Goal: Transaction & Acquisition: Obtain resource

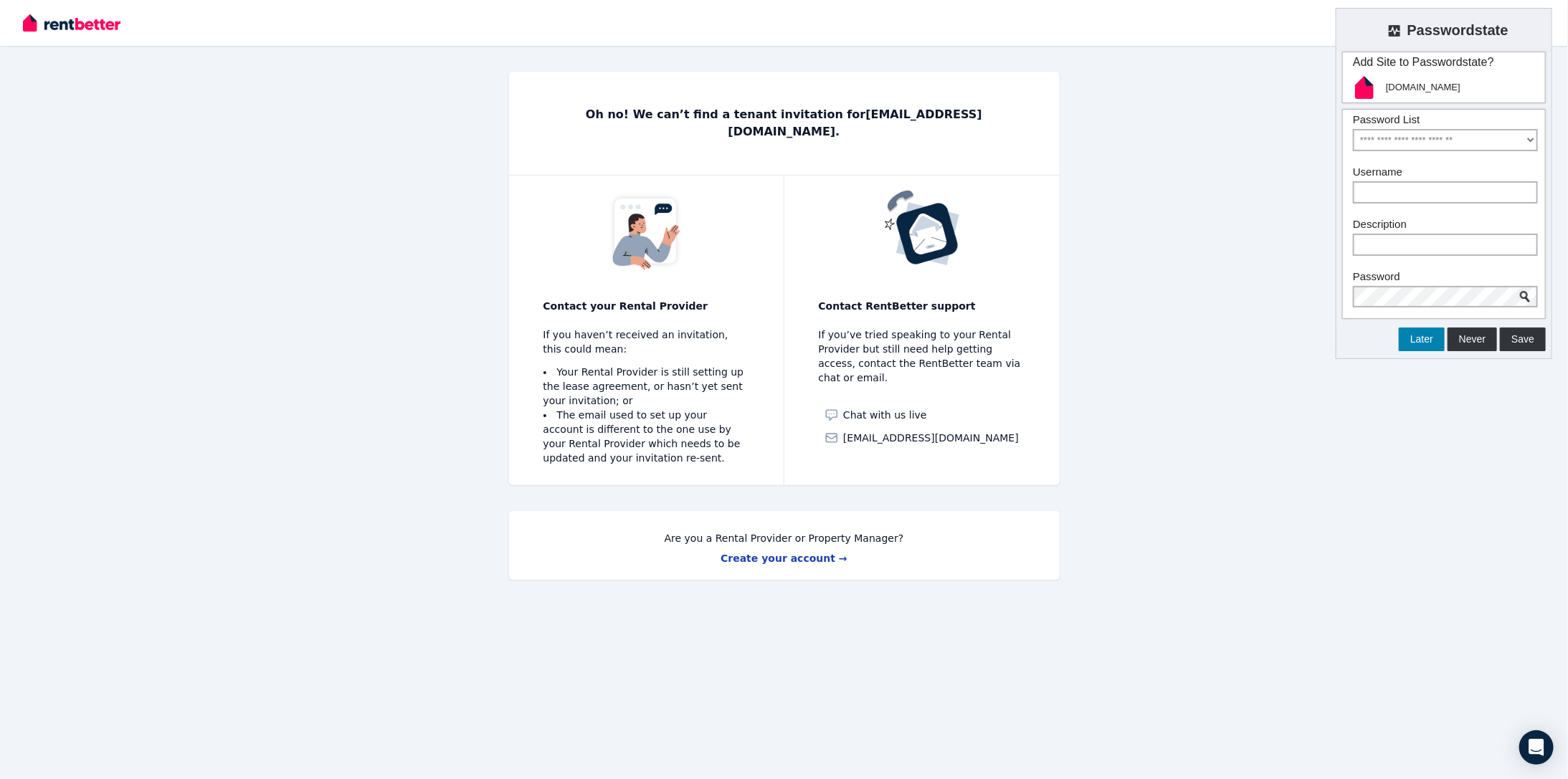
click at [1442, 347] on button "Later" at bounding box center [1422, 339] width 46 height 24
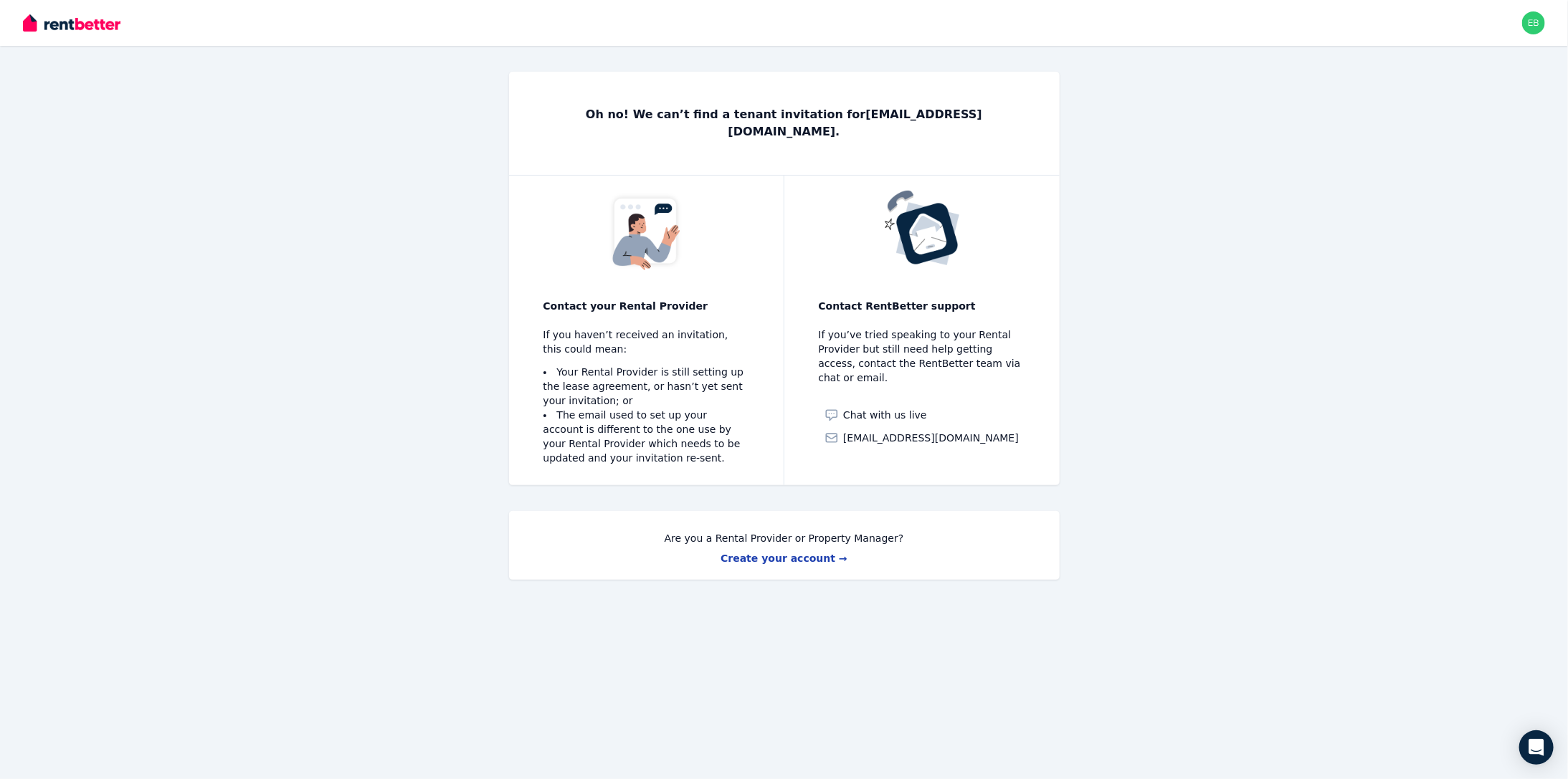
click at [1546, 23] on div "Open main menu Open user menu" at bounding box center [784, 23] width 1568 height 46
click at [1535, 27] on img "button" at bounding box center [1534, 23] width 23 height 23
click at [1470, 192] on span "Logout" at bounding box center [1476, 189] width 138 height 26
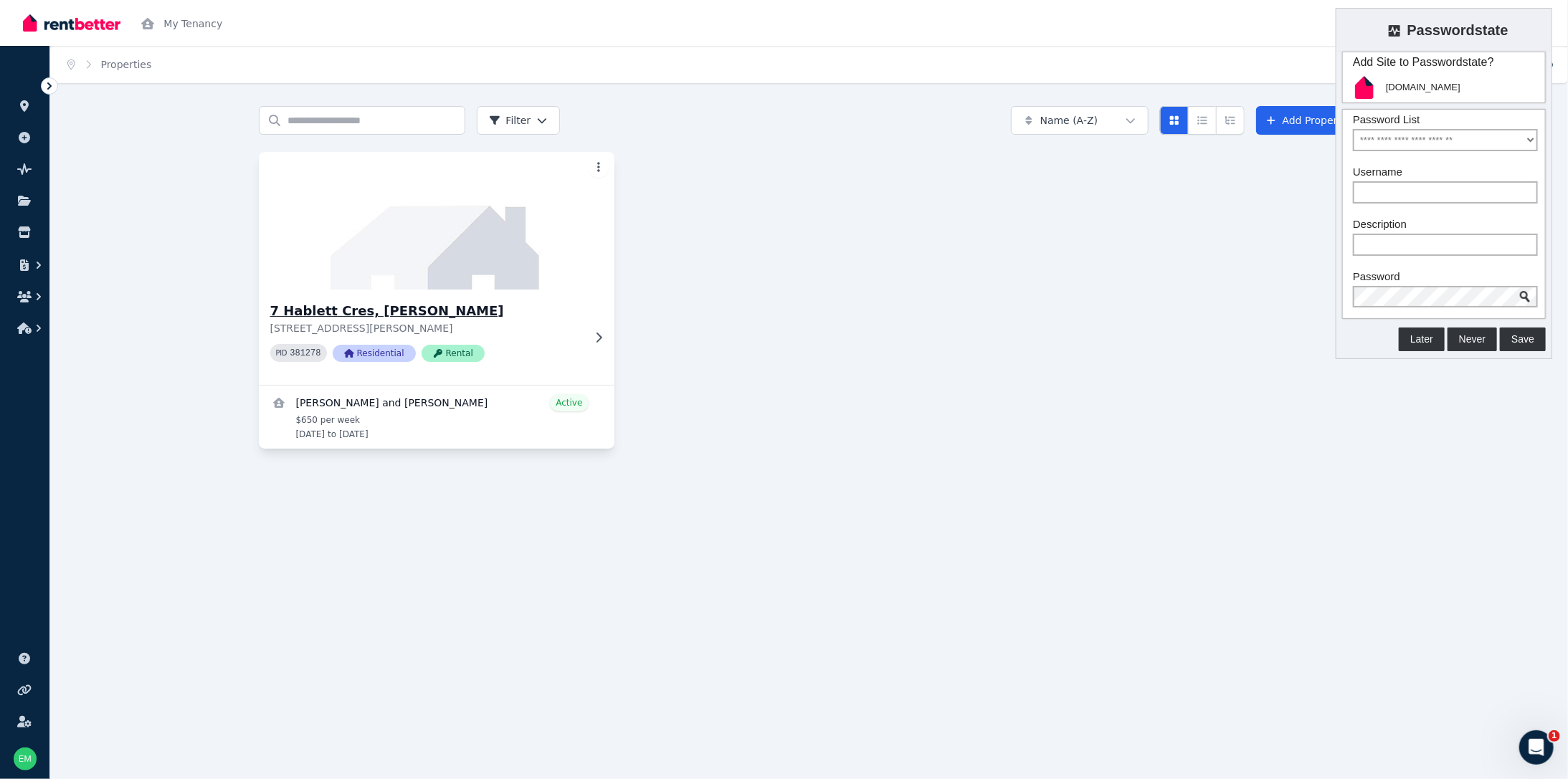
click at [602, 336] on icon at bounding box center [599, 338] width 14 height 12
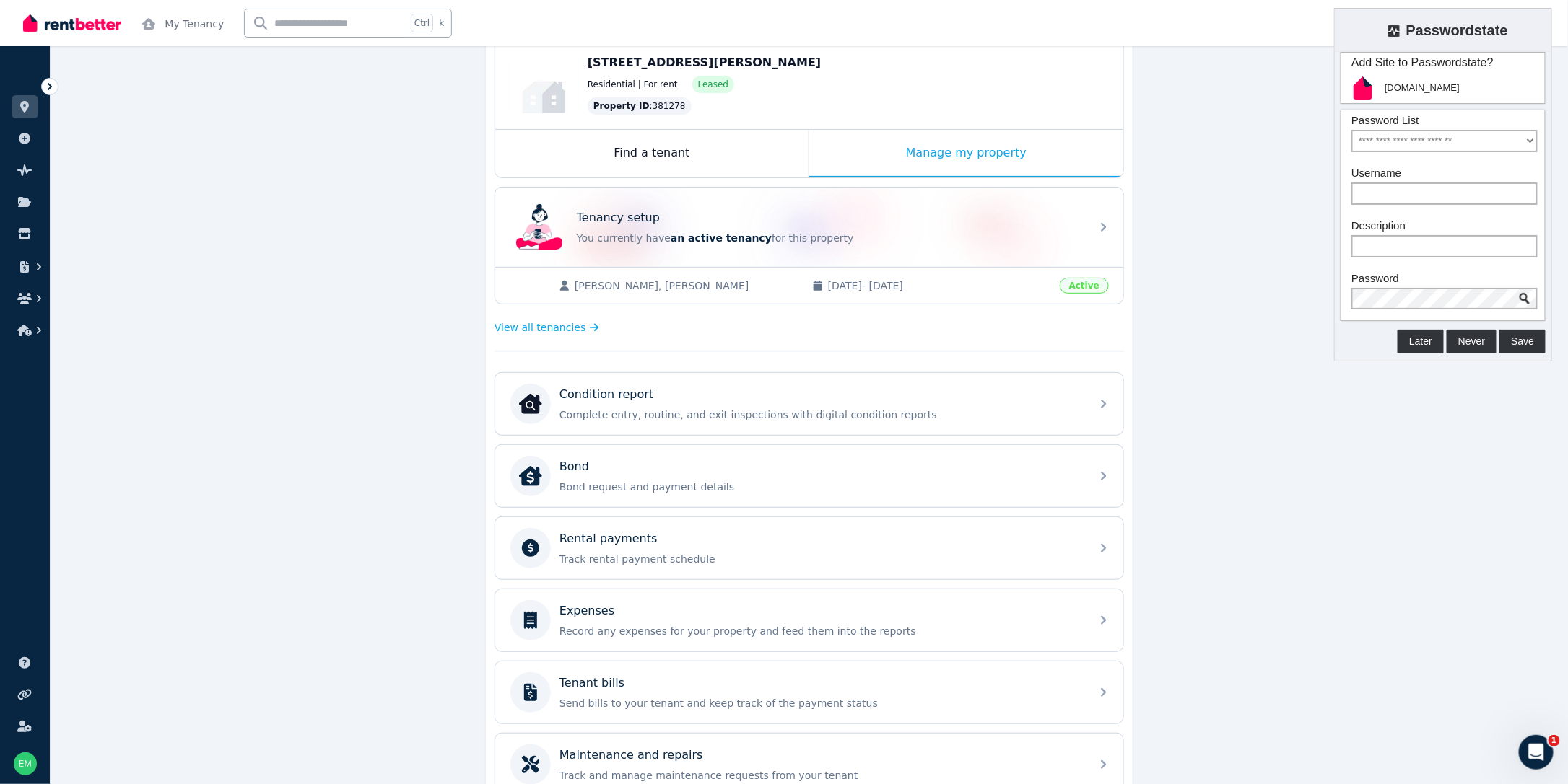
scroll to position [217, 0]
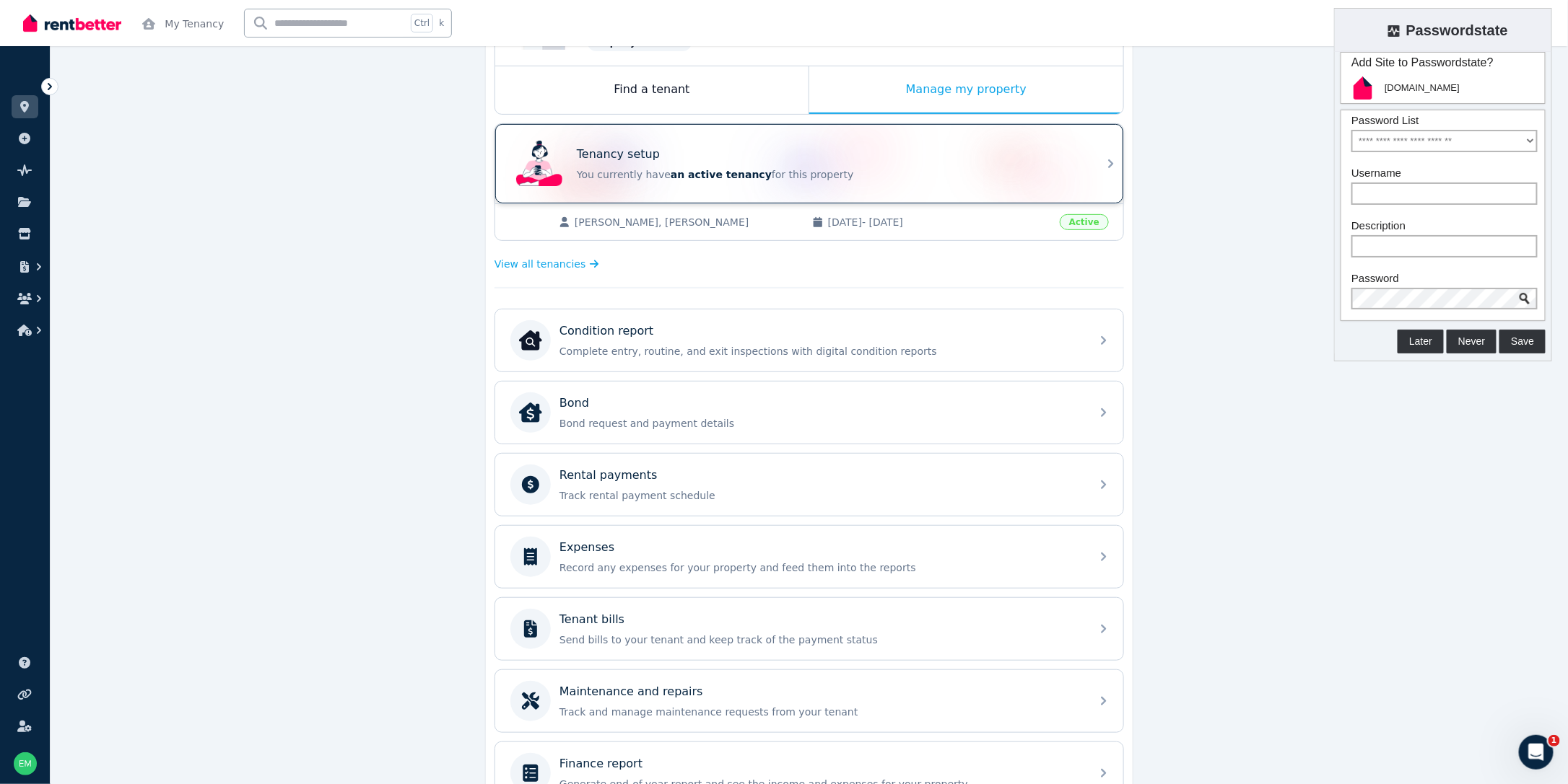
click at [1085, 172] on div "Tenancy setup You currently have an active tenancy for this property" at bounding box center [810, 164] width 628 height 80
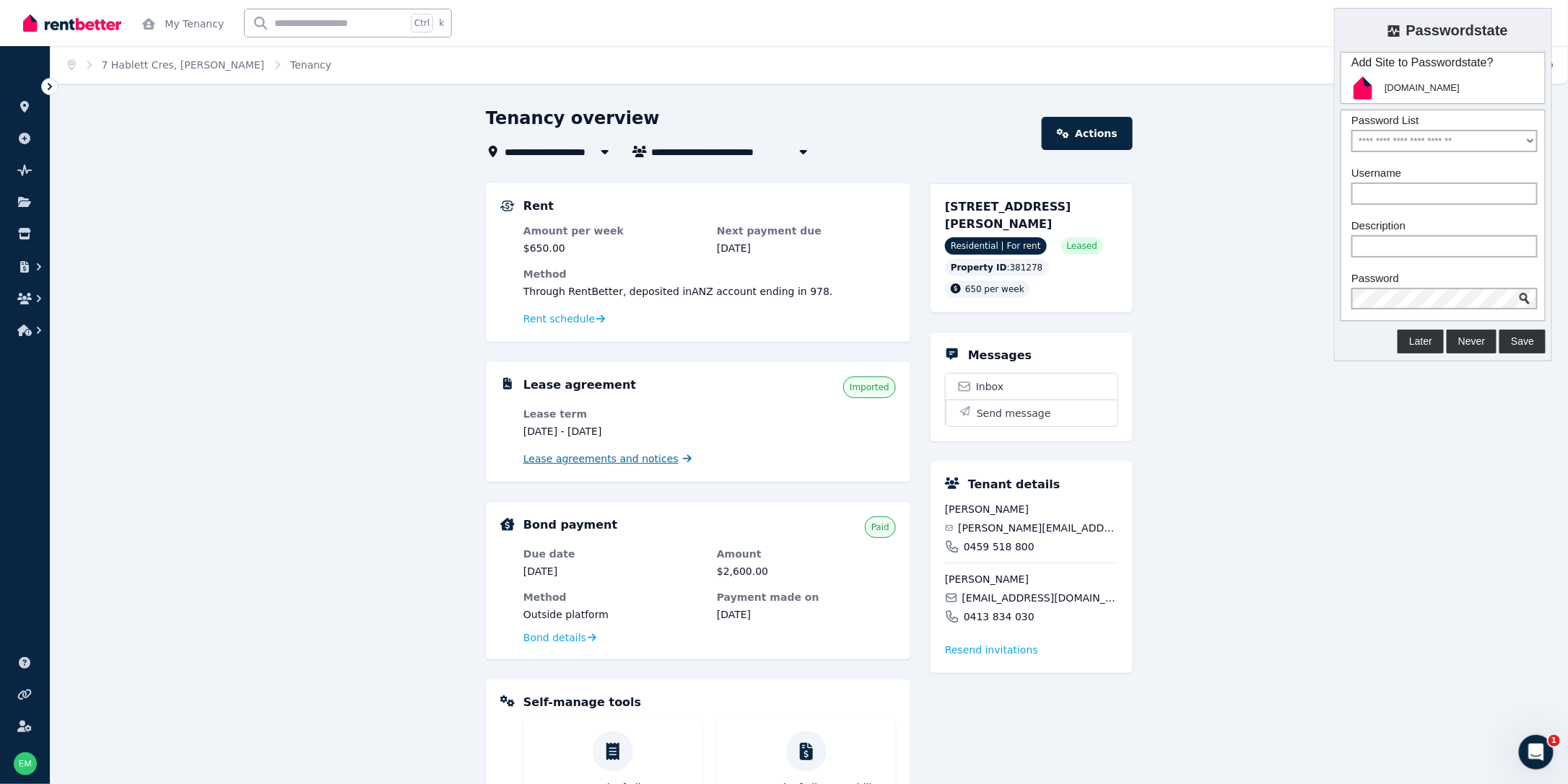
click at [631, 460] on span "Lease agreements and notices" at bounding box center [601, 459] width 156 height 15
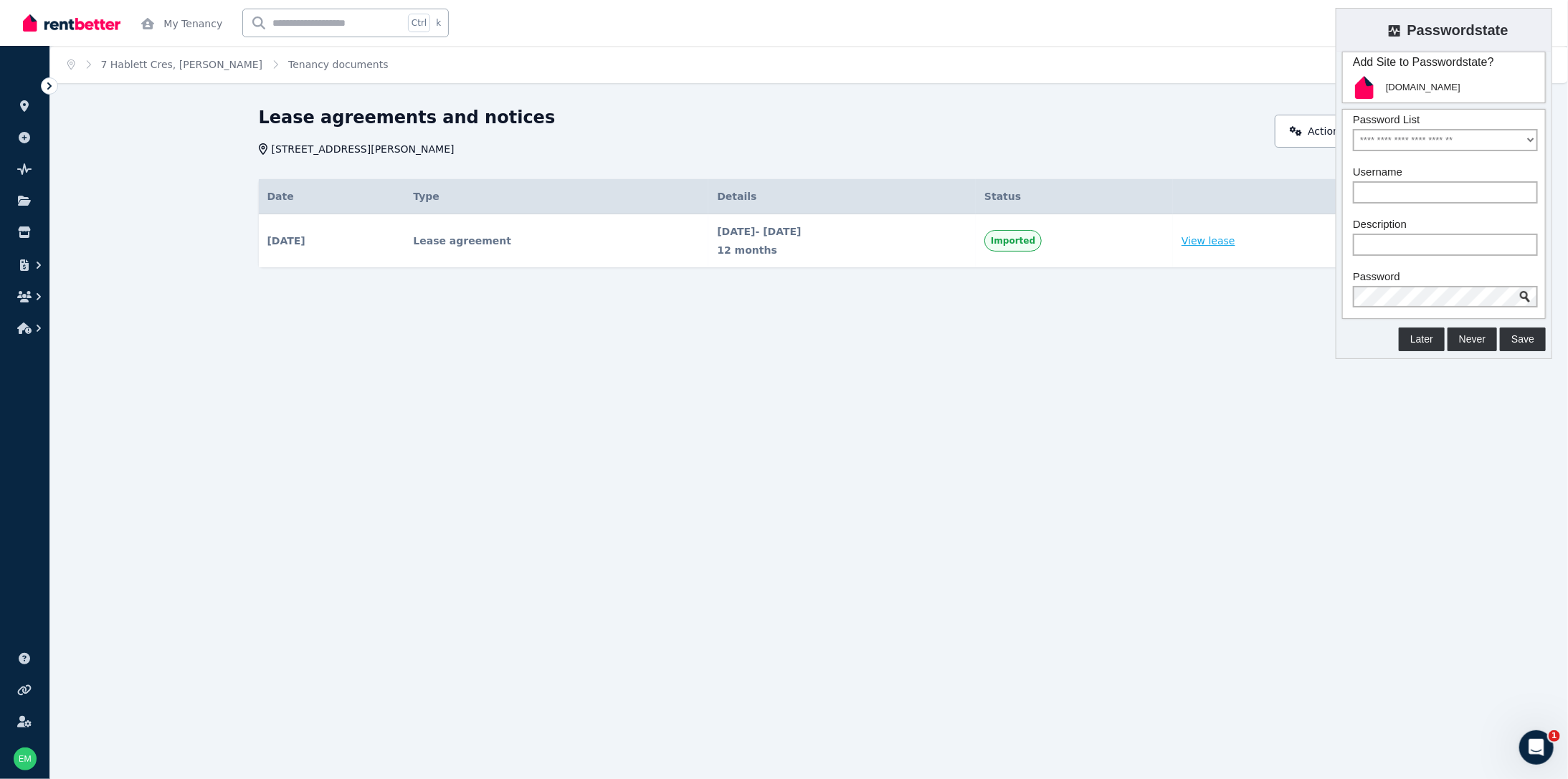
click at [1220, 244] on link "View lease" at bounding box center [1209, 240] width 54 height 14
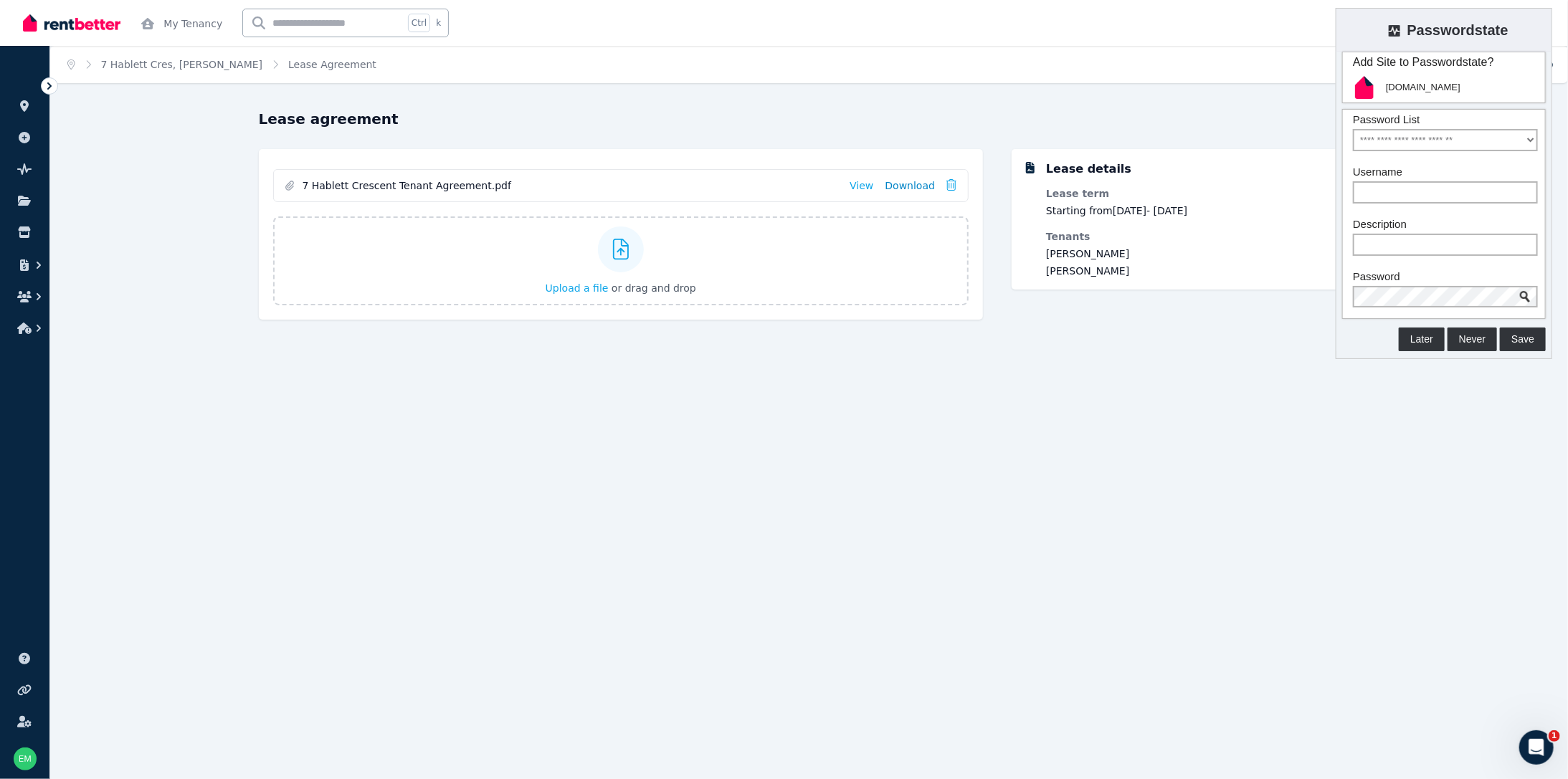
click at [915, 183] on link "Download" at bounding box center [910, 185] width 50 height 14
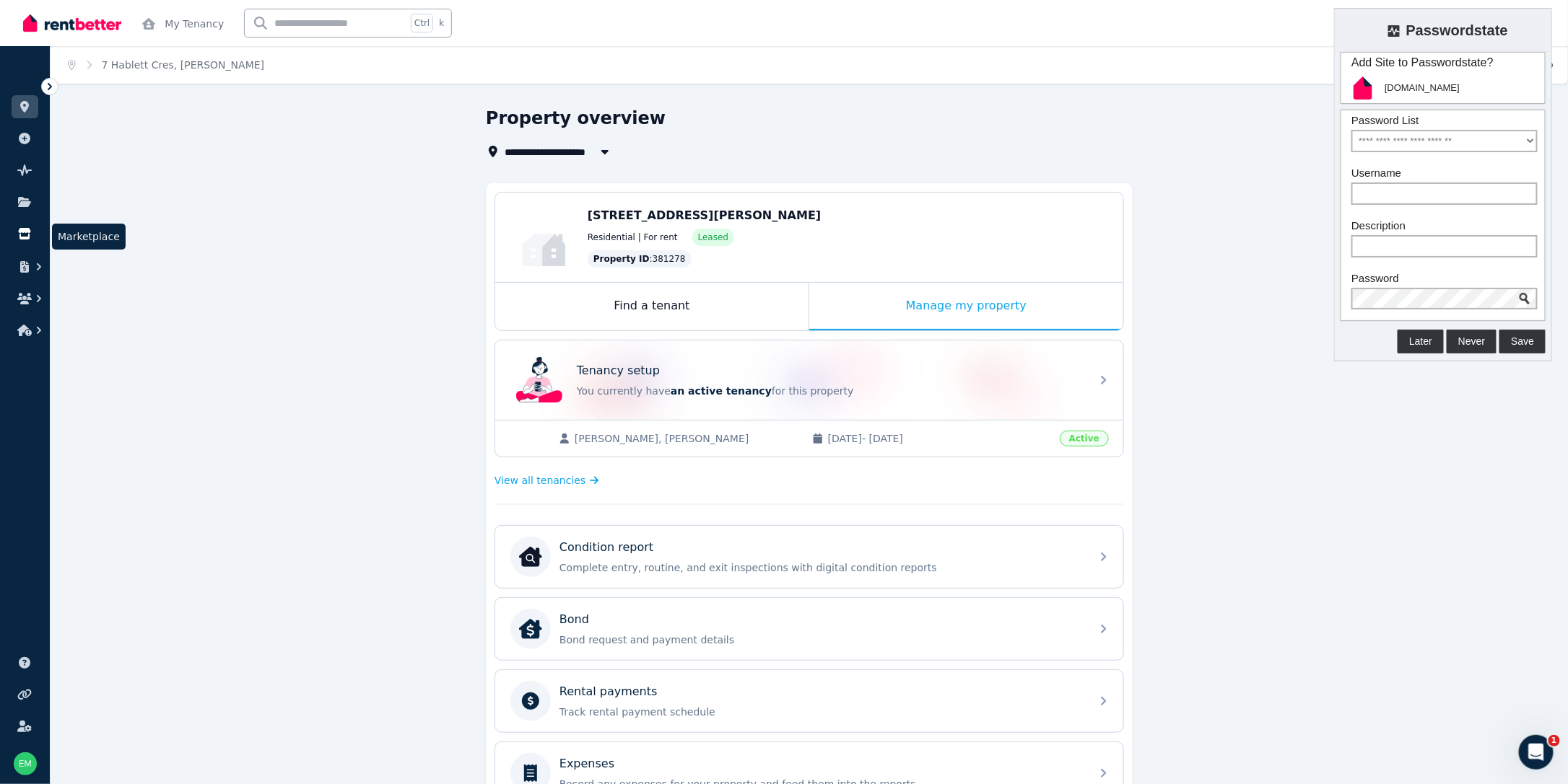
click at [24, 228] on icon at bounding box center [24, 234] width 13 height 12
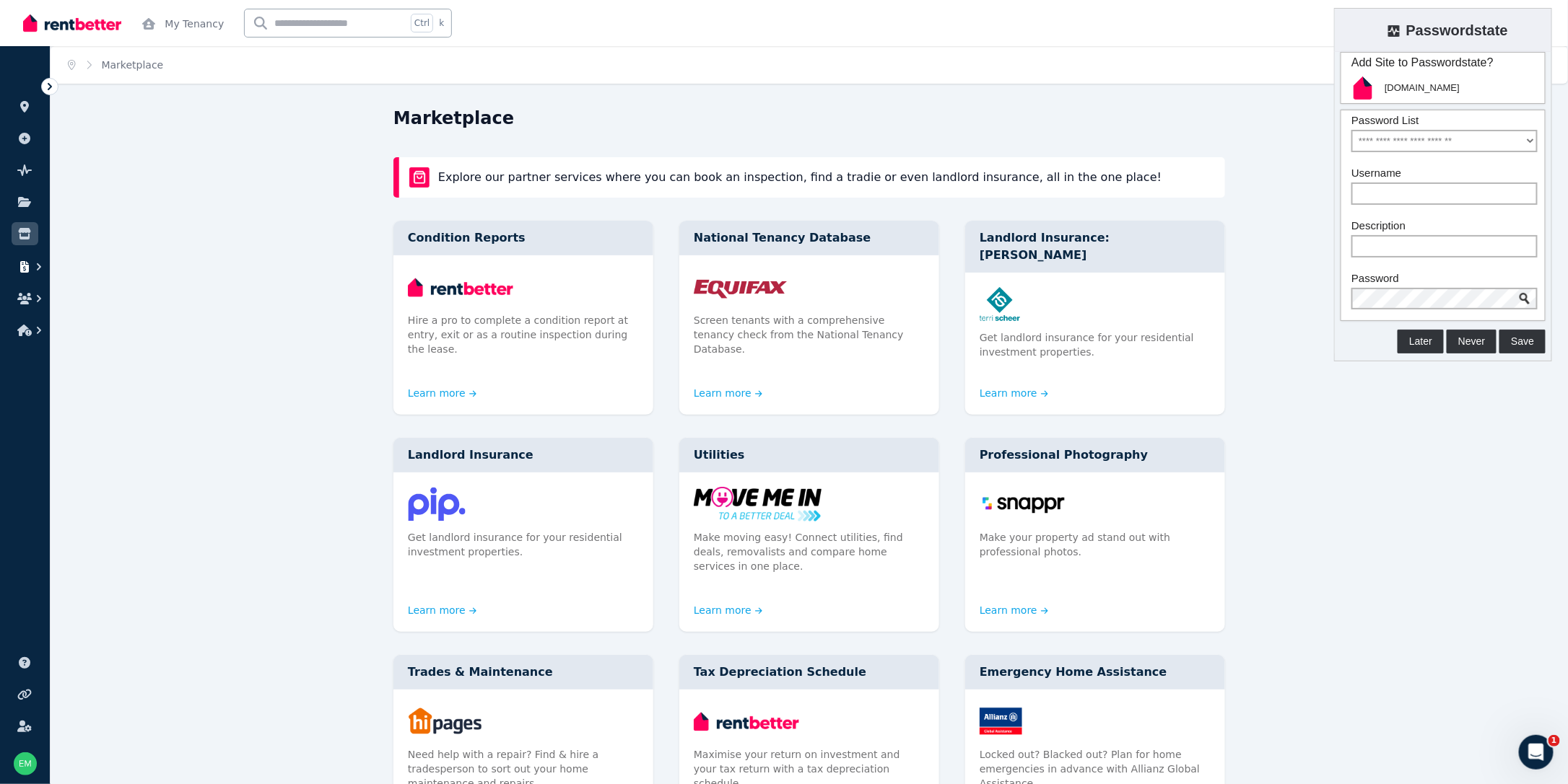
click at [24, 270] on icon "button" at bounding box center [24, 267] width 15 height 12
click at [21, 325] on icon "button" at bounding box center [24, 330] width 15 height 12
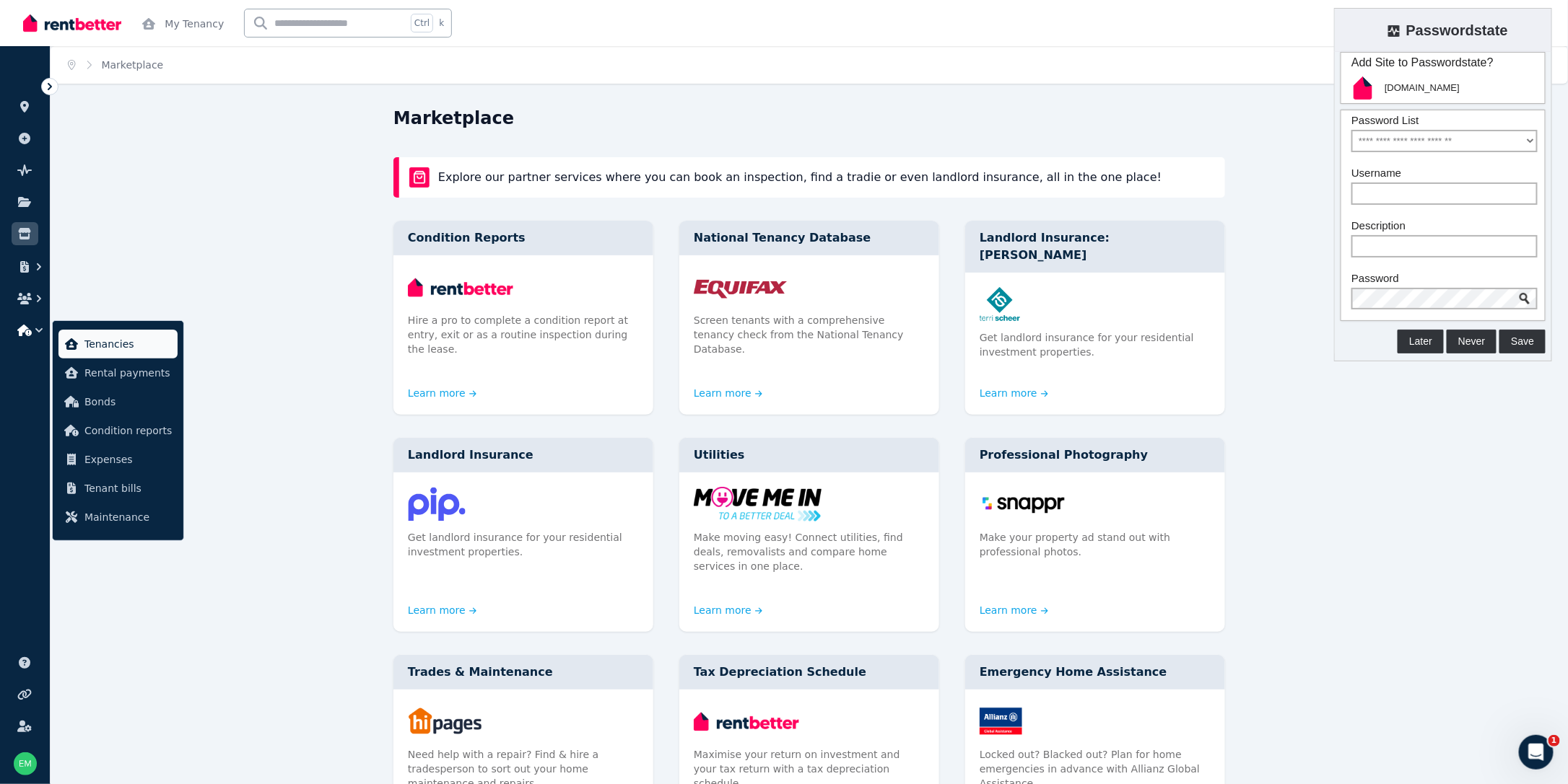
click at [102, 344] on span "Tenancies" at bounding box center [128, 344] width 87 height 17
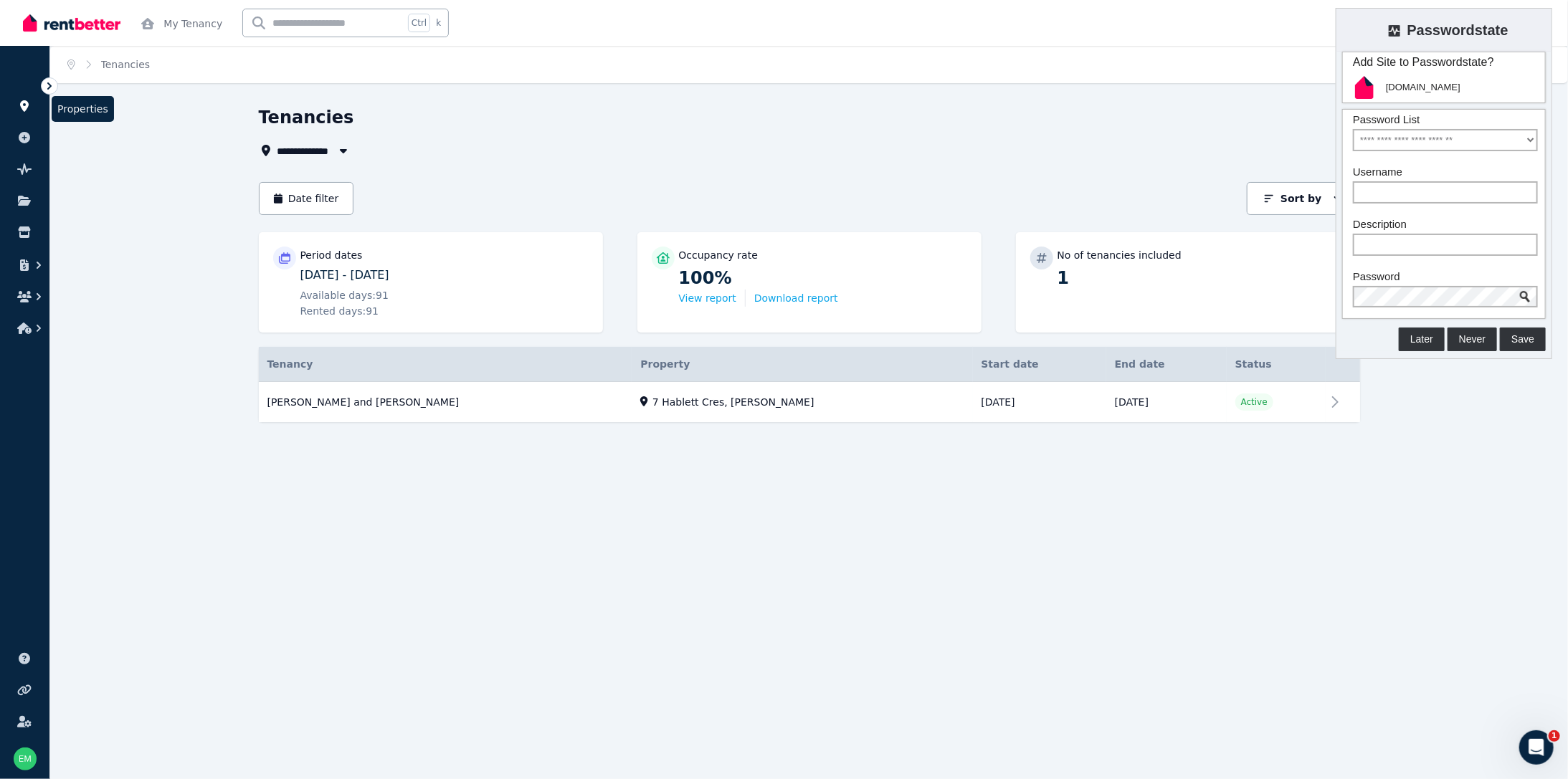
click at [20, 116] on link at bounding box center [24, 106] width 26 height 23
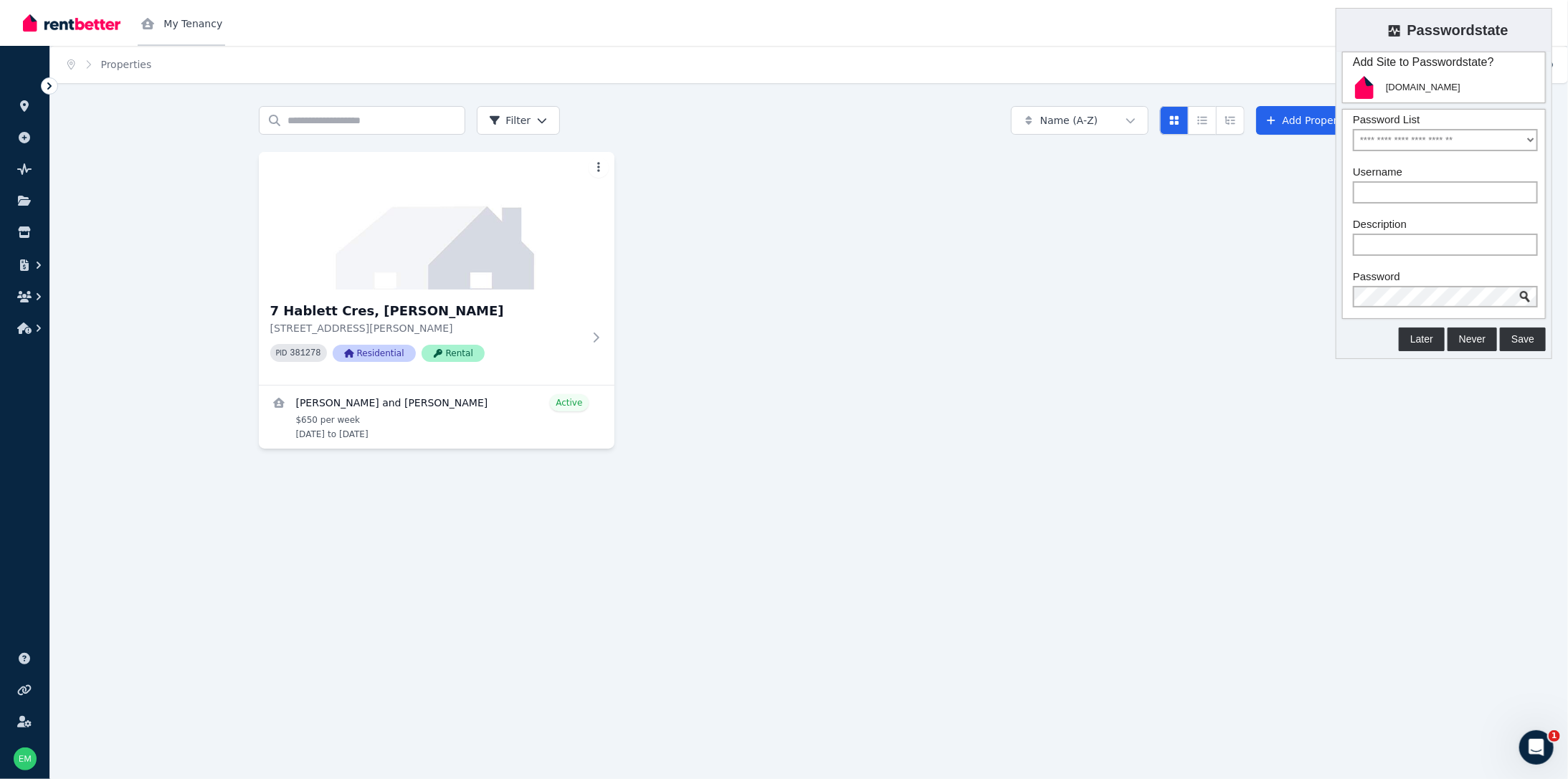
click at [156, 21] on link "My Tenancy" at bounding box center [182, 23] width 88 height 46
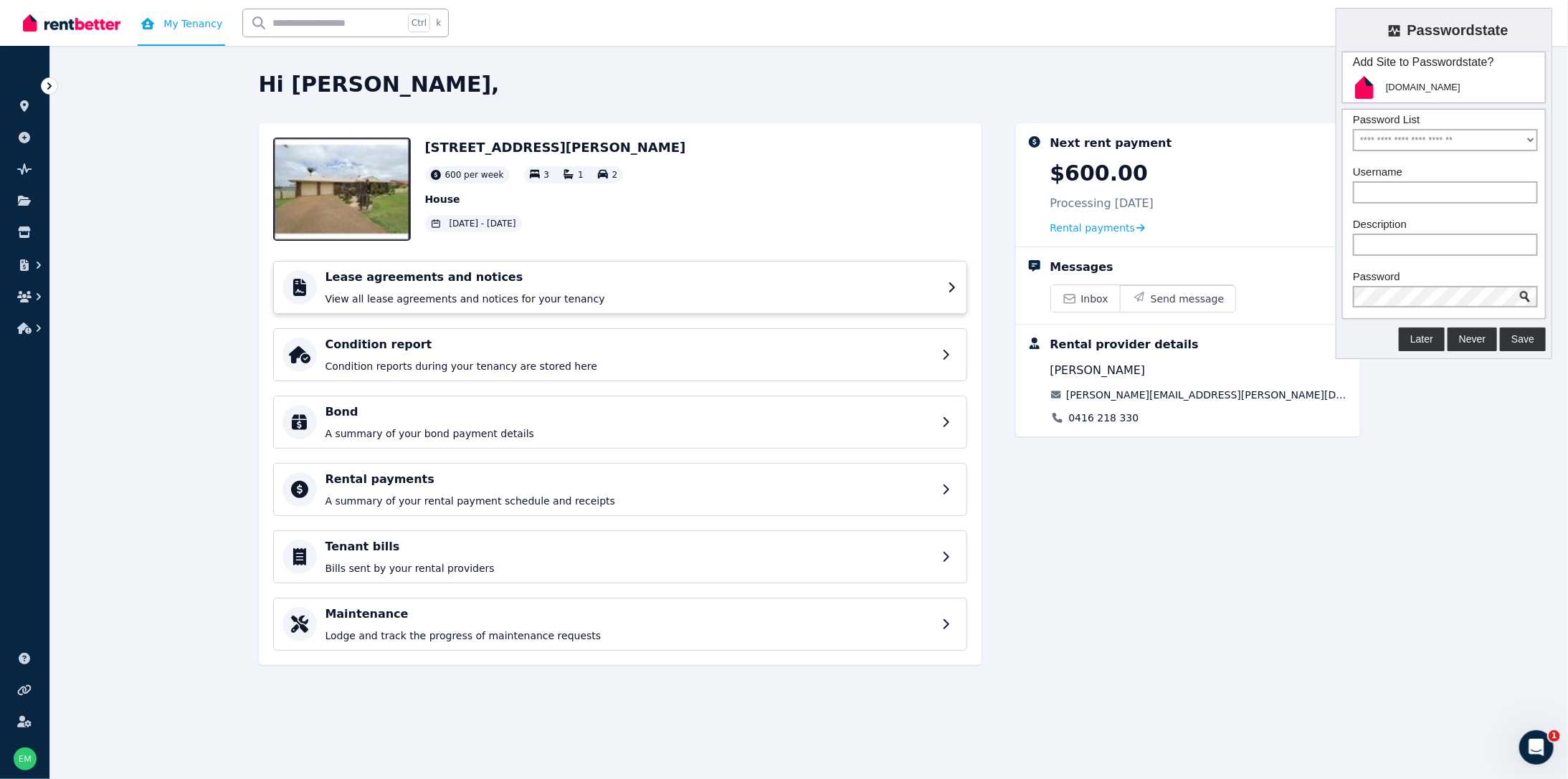
click at [453, 282] on h4 "Lease agreements and notices" at bounding box center [632, 278] width 614 height 17
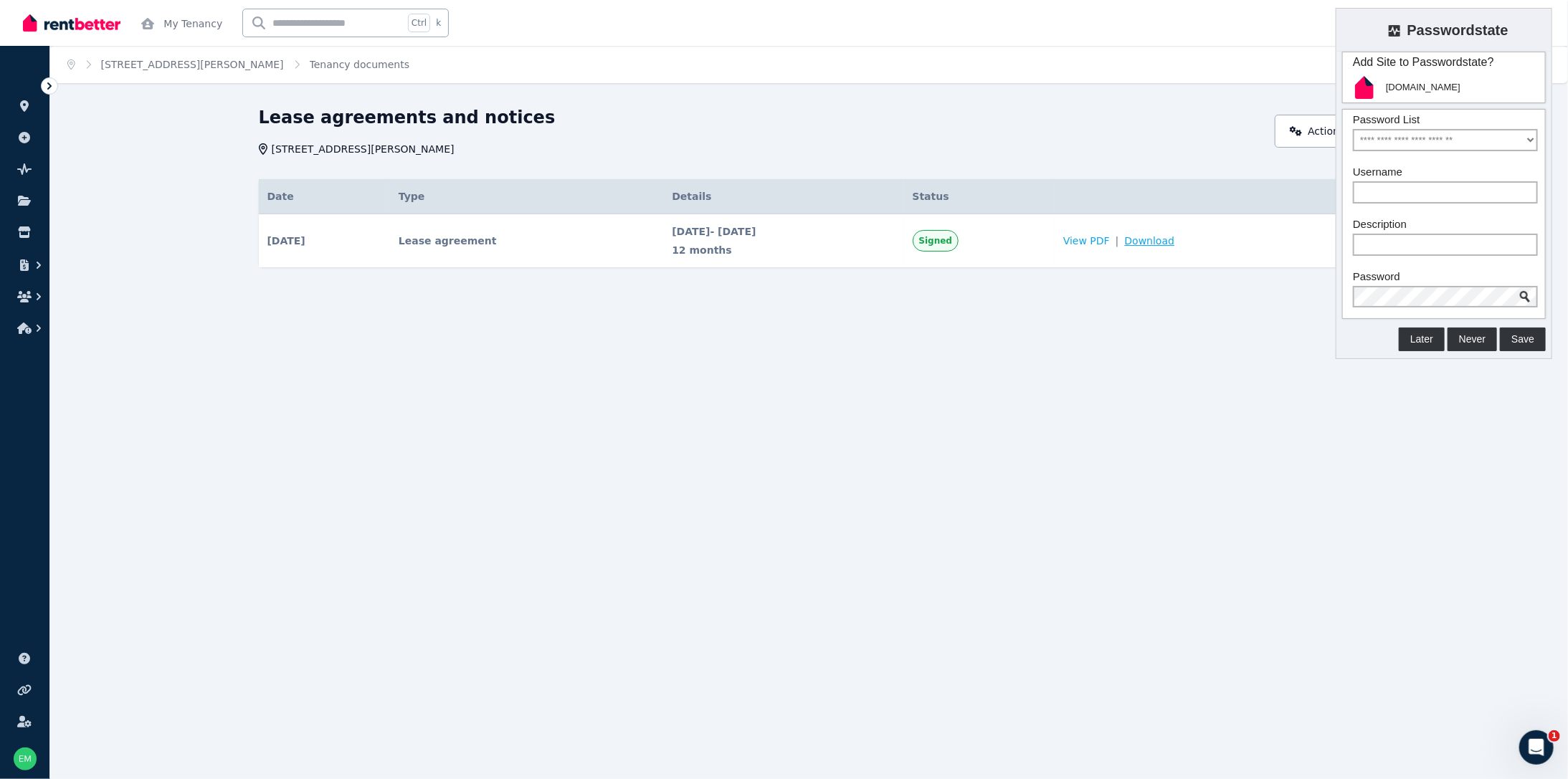
click at [1175, 247] on span "Download" at bounding box center [1150, 240] width 50 height 14
